Goal: Navigation & Orientation: Find specific page/section

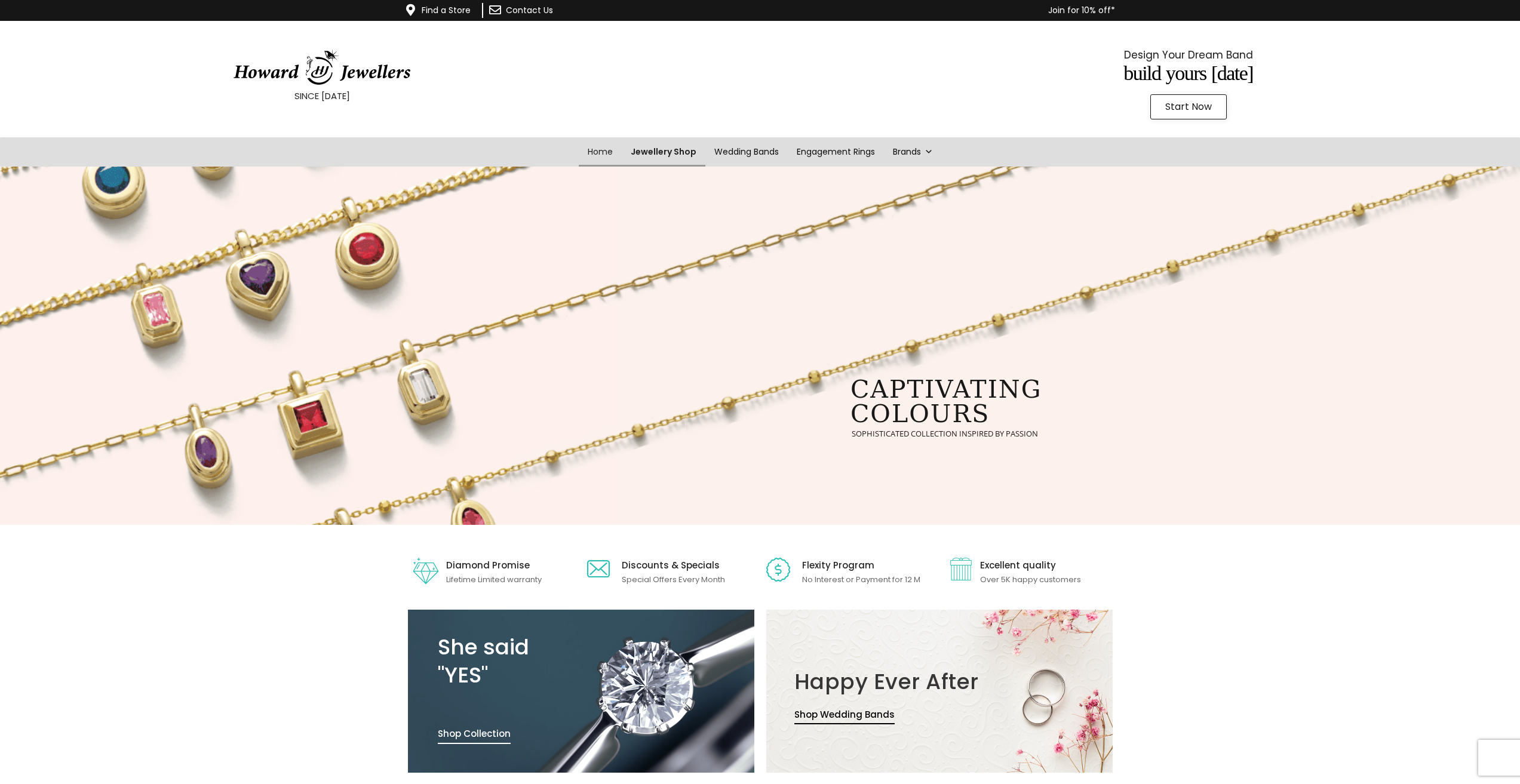
click at [673, 156] on link "Jewellery Shop" at bounding box center [664, 152] width 84 height 29
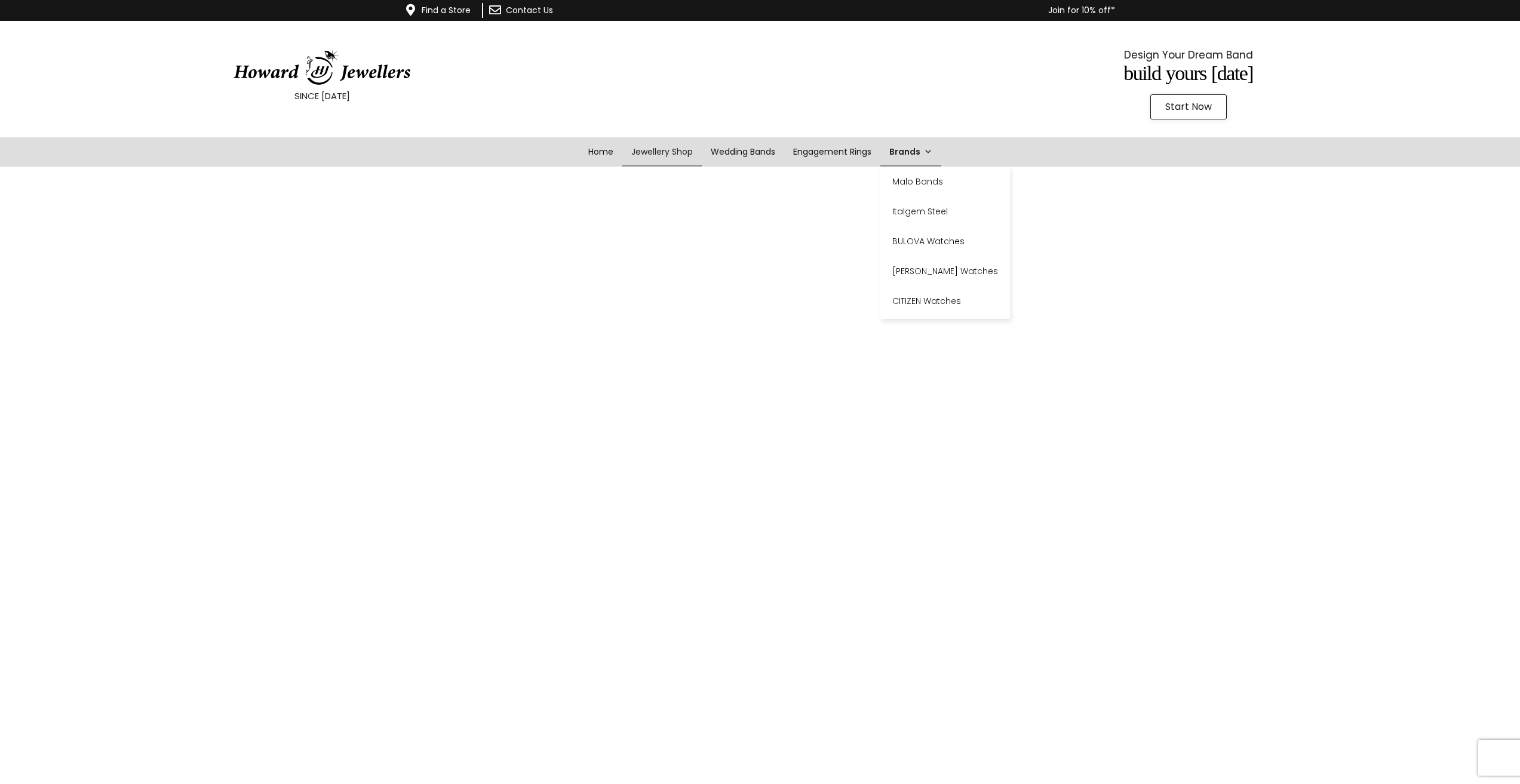
click at [921, 155] on link "Brands" at bounding box center [910, 152] width 61 height 29
click at [921, 208] on link "Italgem Steel" at bounding box center [945, 211] width 129 height 29
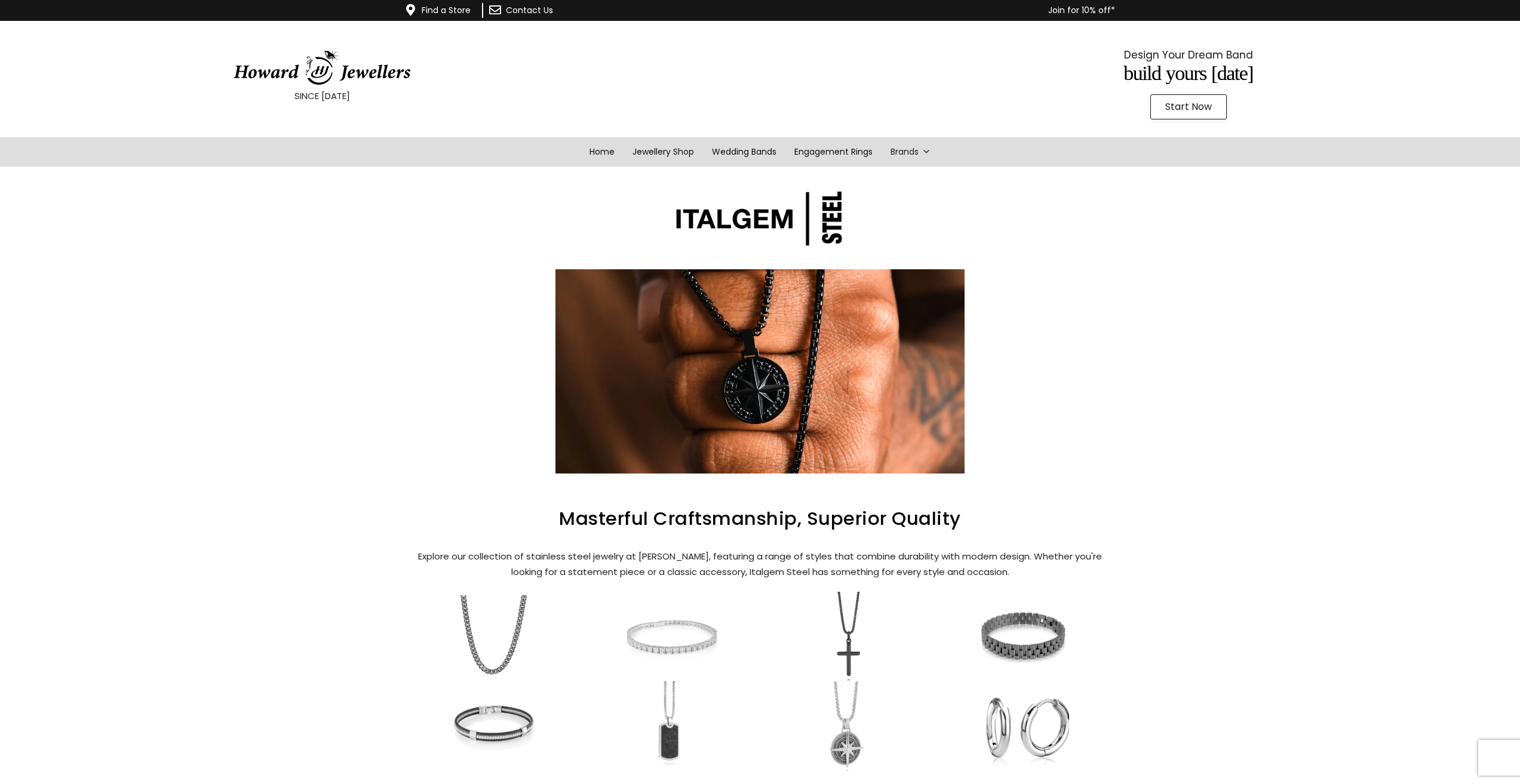
scroll to position [179, 0]
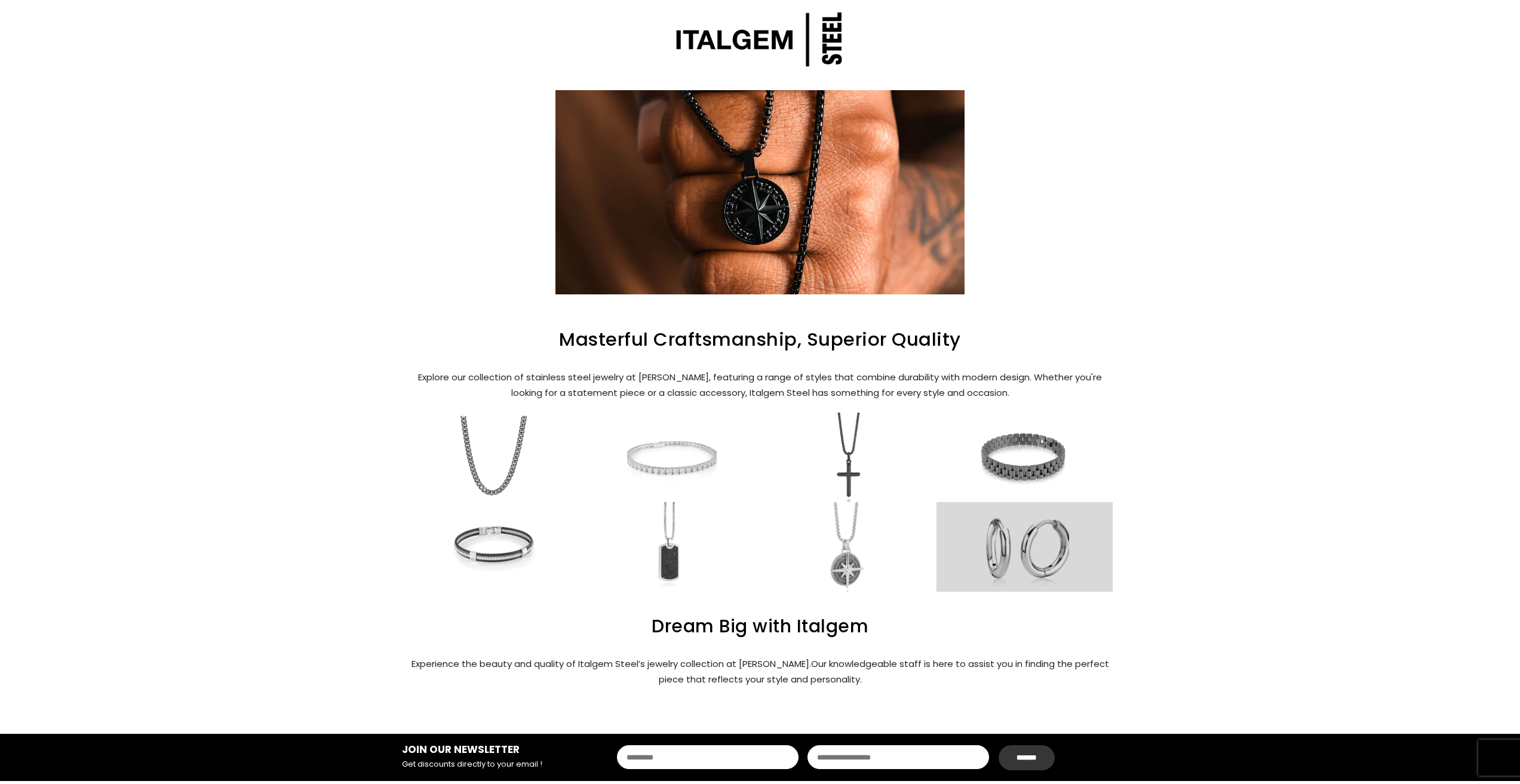
click at [1041, 543] on link at bounding box center [1024, 546] width 176 height 89
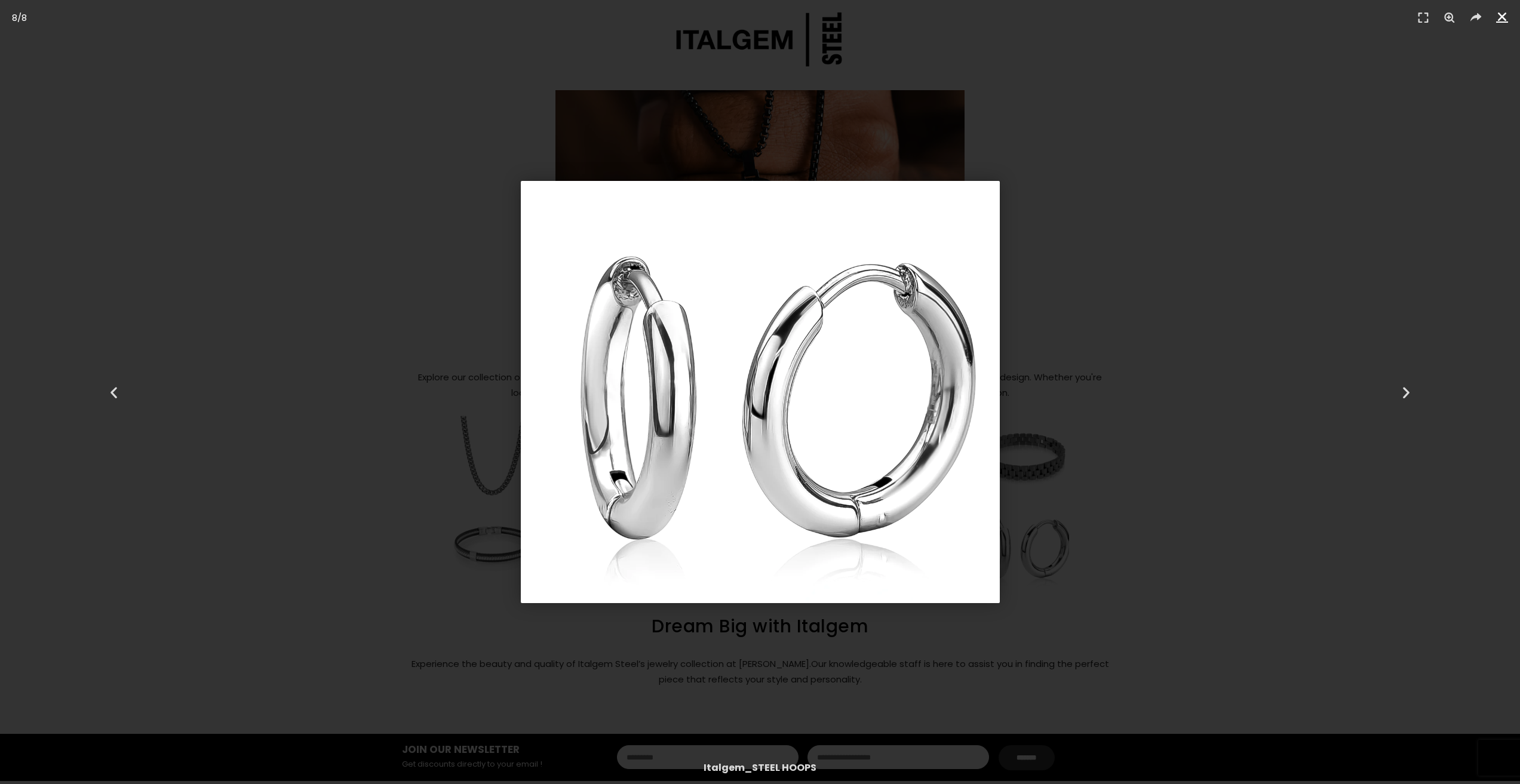
click at [1504, 18] on icon "Close (Esc)" at bounding box center [1502, 16] width 12 height 12
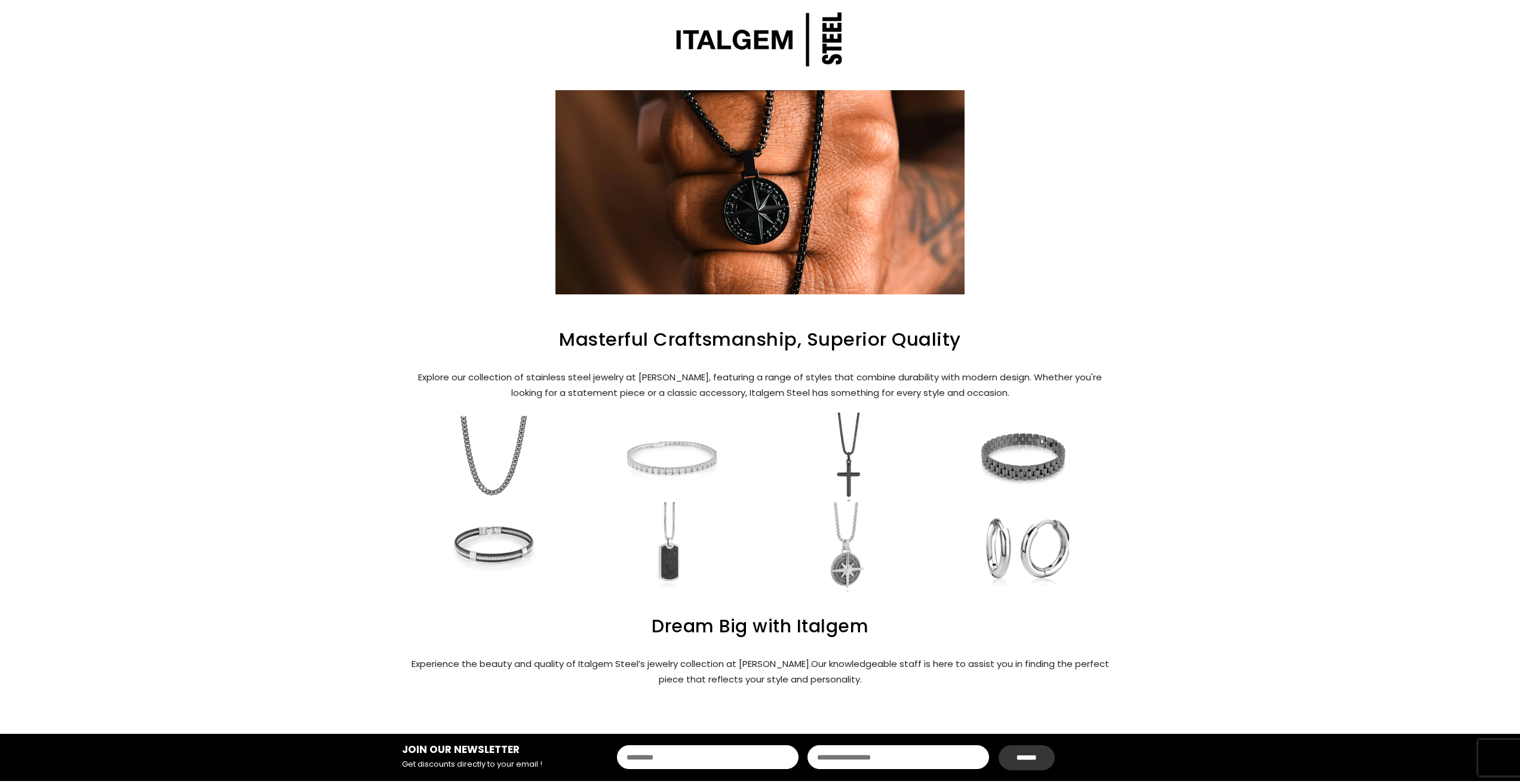
scroll to position [0, 0]
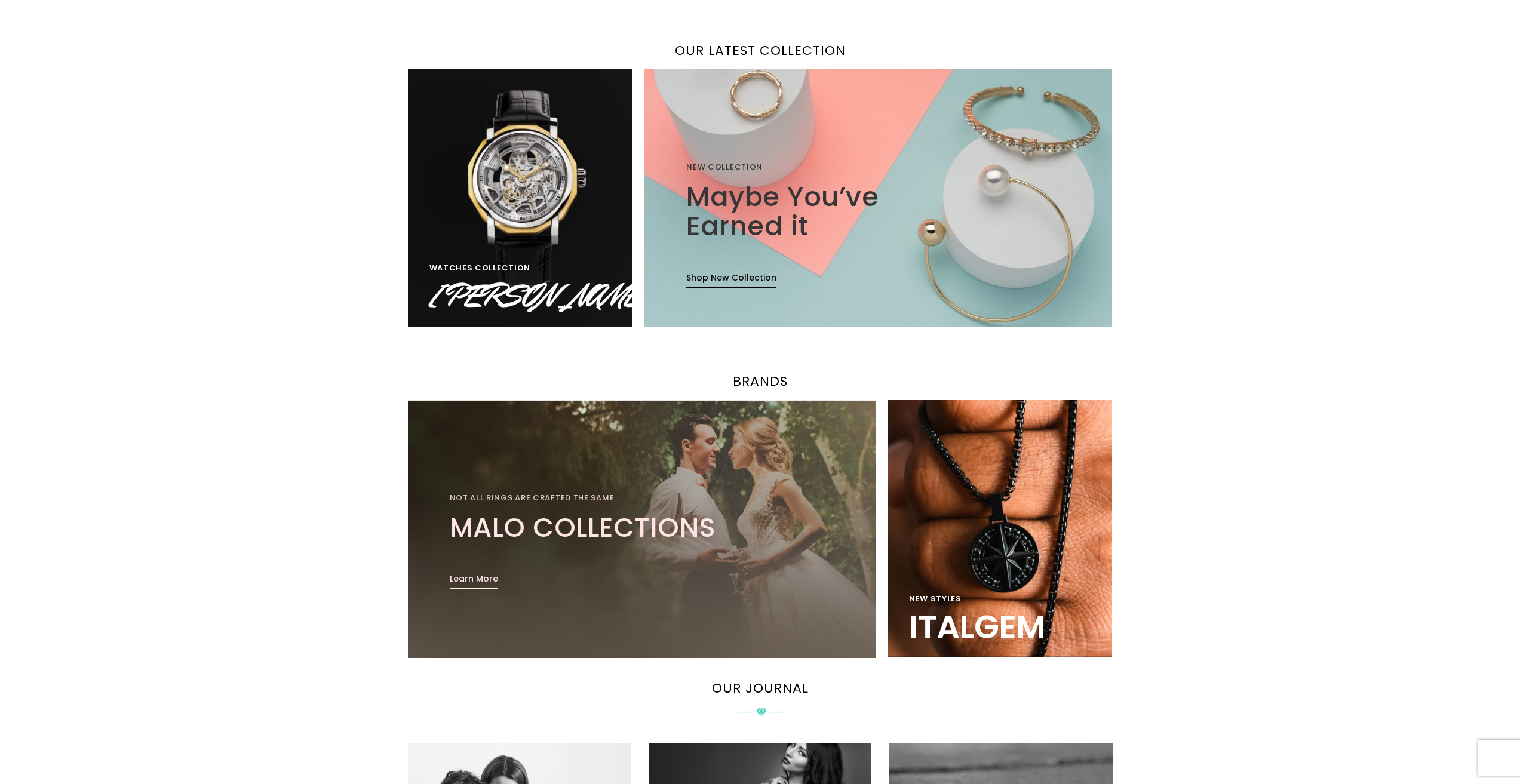
scroll to position [1379, 0]
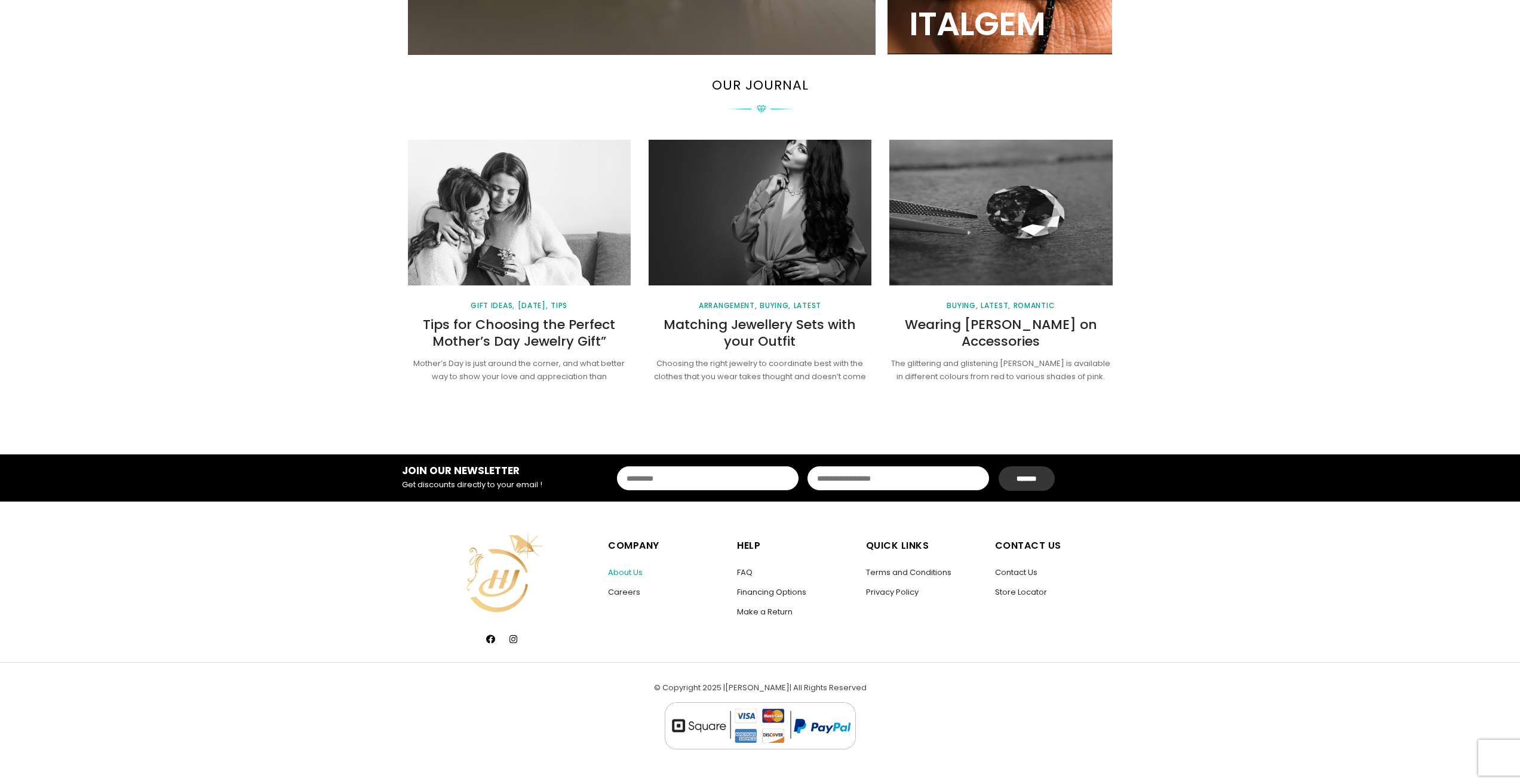
click at [627, 571] on link "About Us" at bounding box center [625, 573] width 34 height 11
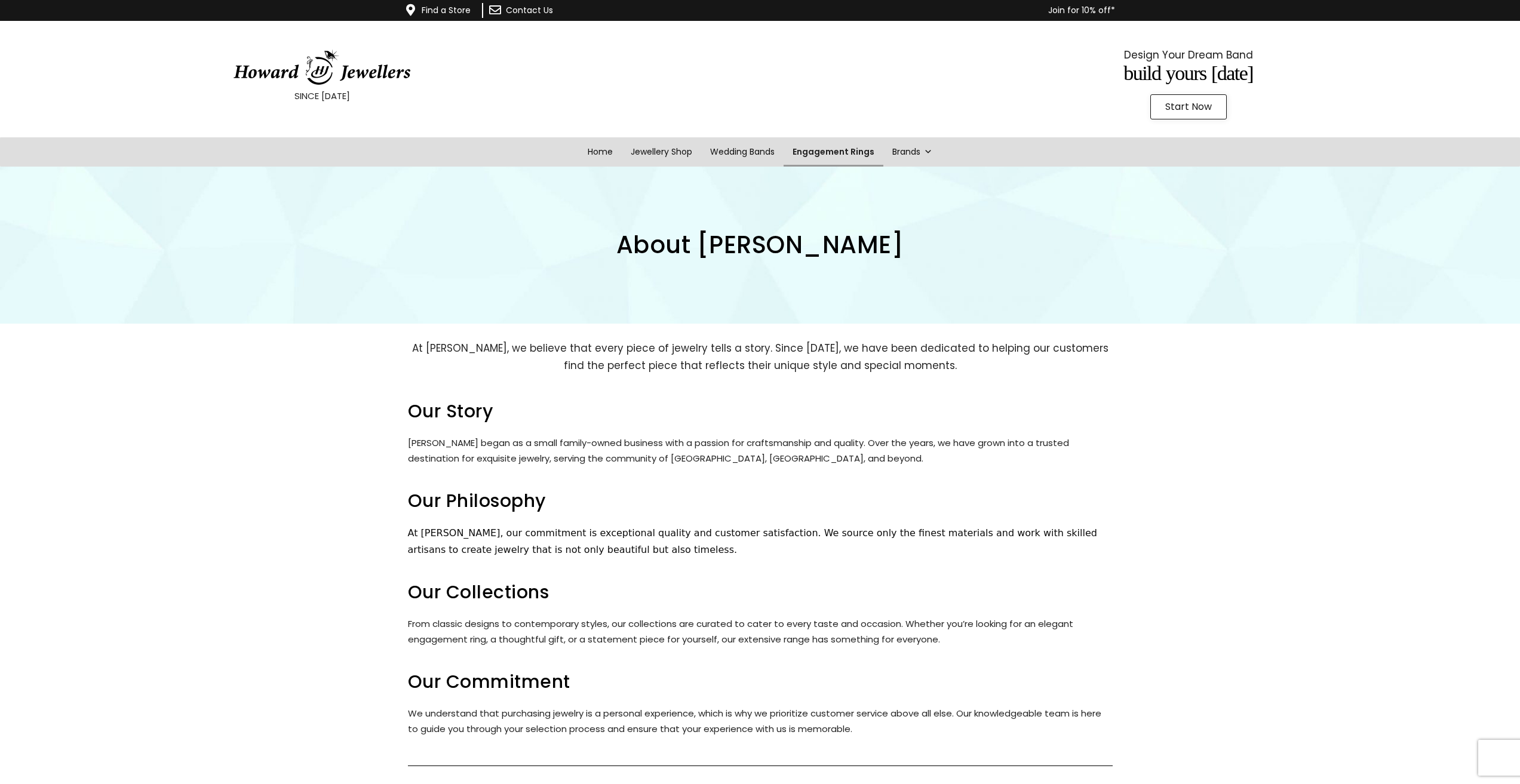
click at [829, 149] on link "Engagement Rings" at bounding box center [833, 152] width 100 height 29
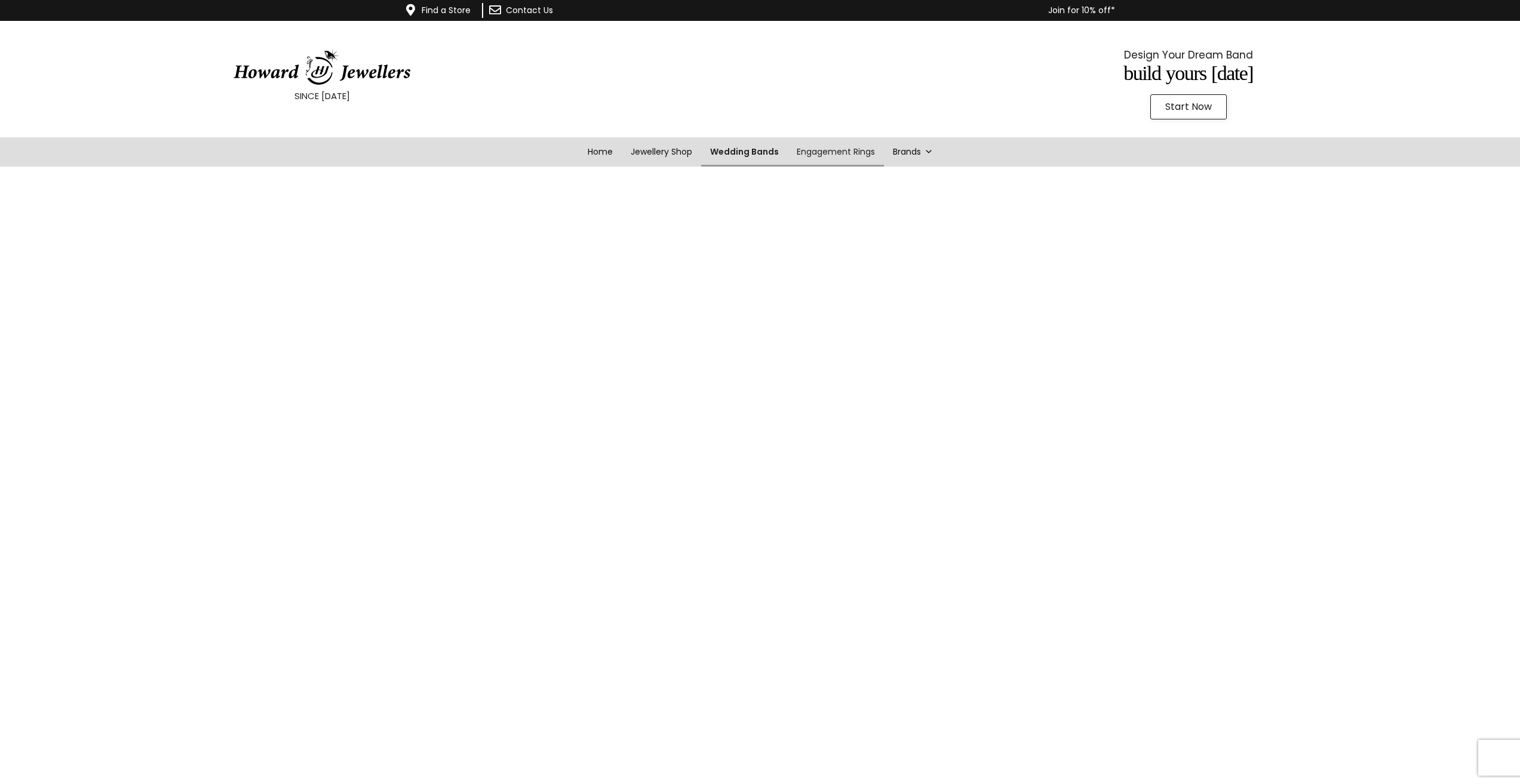
click at [749, 151] on link "Wedding Bands" at bounding box center [745, 152] width 87 height 29
click at [656, 155] on link "Jewellery Shop" at bounding box center [663, 152] width 79 height 29
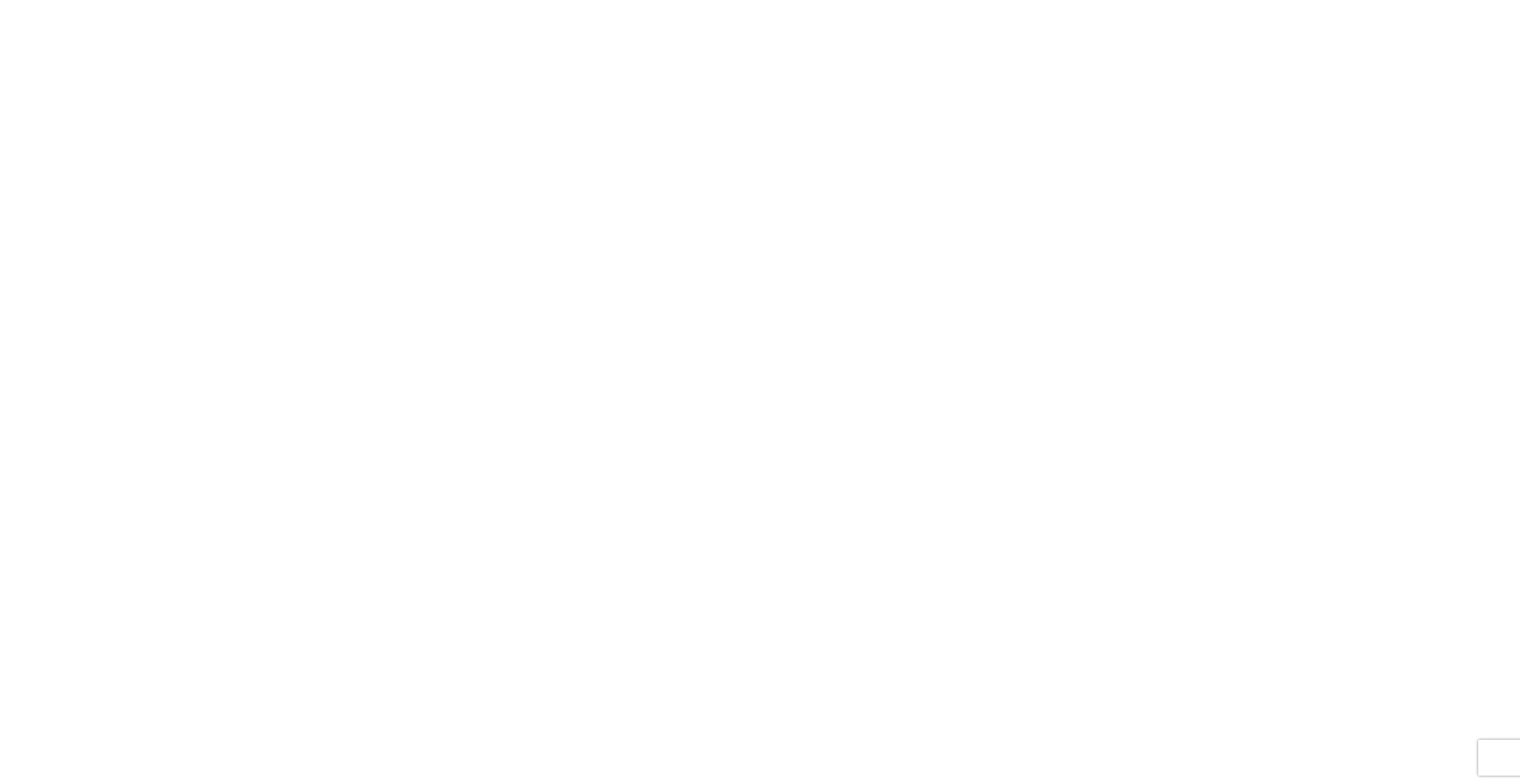
scroll to position [1426, 0]
